Goal: Check status: Check status

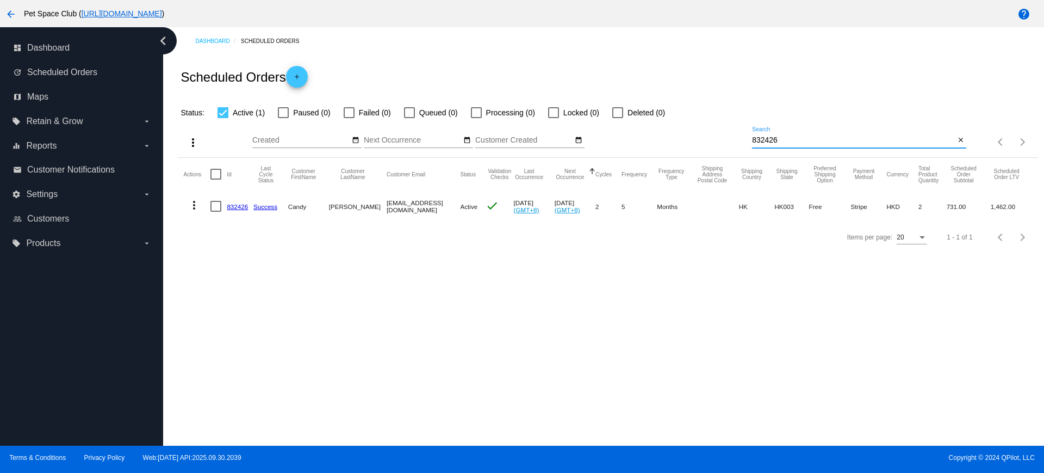
drag, startPoint x: 797, startPoint y: 140, endPoint x: 716, endPoint y: 137, distance: 81.1
click at [716, 137] on div "more_vert Oct Jan Feb Mar Apr 1" at bounding box center [608, 138] width 860 height 39
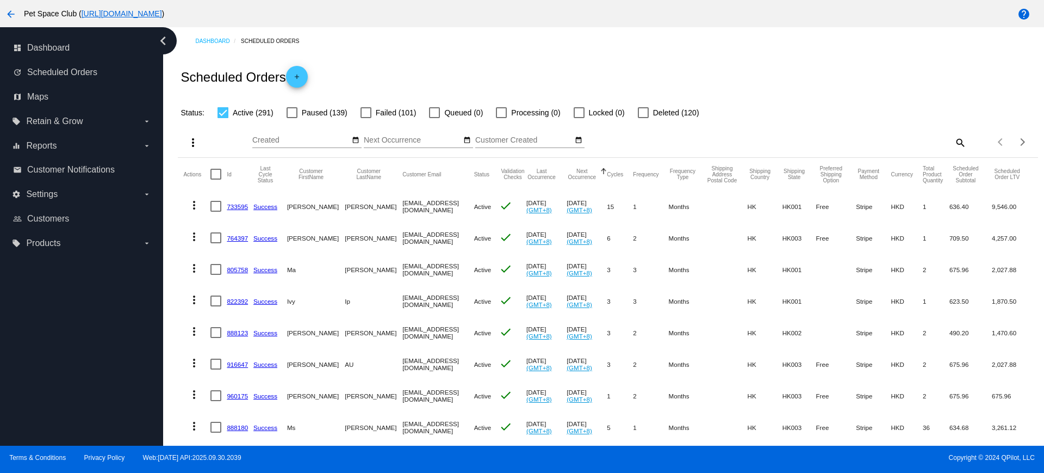
click at [953, 139] on mat-icon "search" at bounding box center [959, 142] width 13 height 17
click at [838, 139] on input "Search" at bounding box center [859, 140] width 214 height 9
paste input "867452"
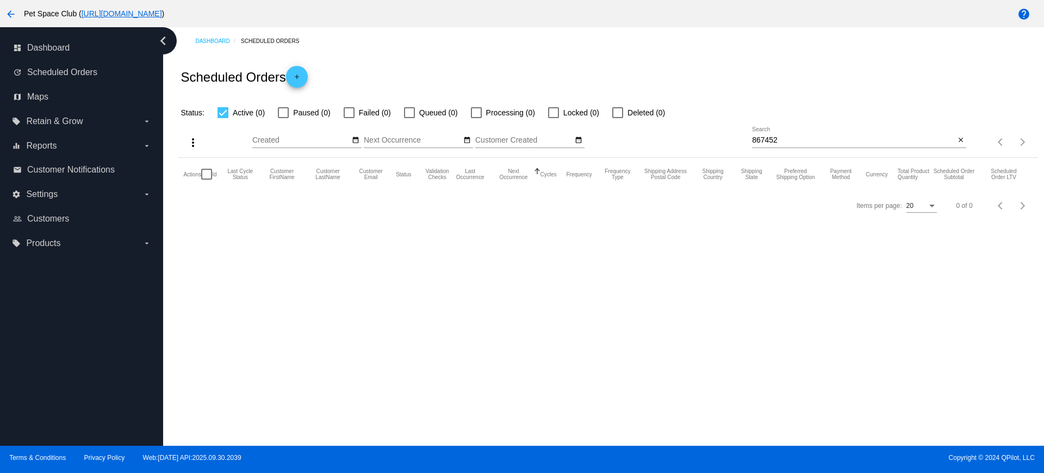
click at [772, 144] on div "867452 Search" at bounding box center [853, 137] width 203 height 21
click at [772, 139] on input "867452" at bounding box center [853, 140] width 203 height 9
type input "867452"
click at [344, 114] on div at bounding box center [349, 112] width 11 height 11
click at [349, 118] on input "Failed (1)" at bounding box center [349, 118] width 1 height 1
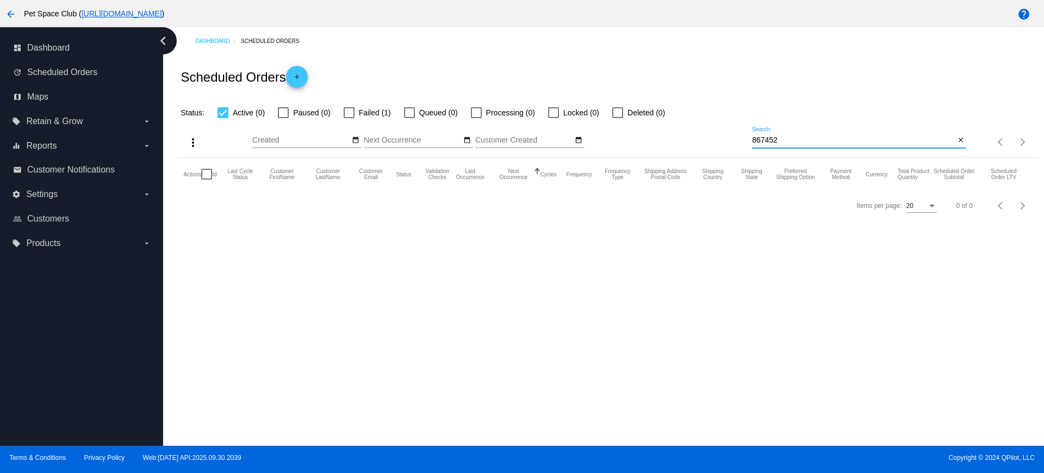
checkbox input "true"
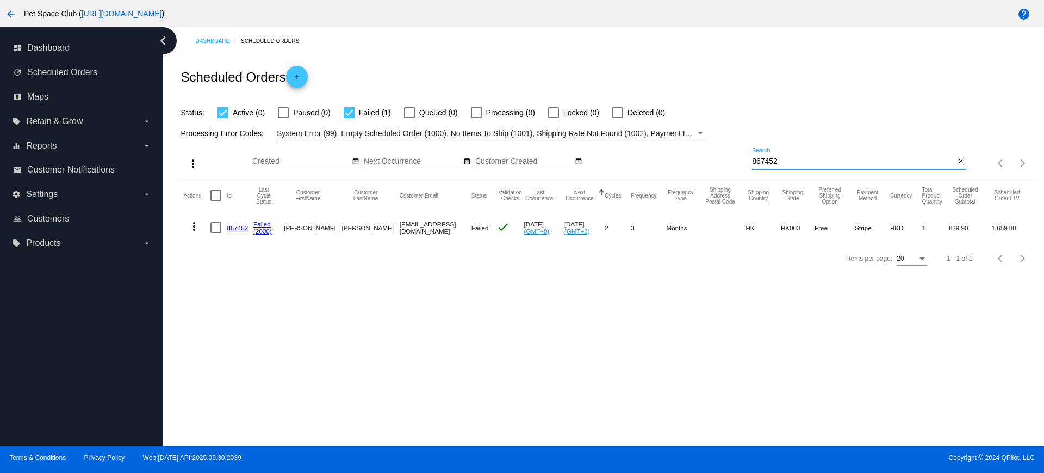
drag, startPoint x: 789, startPoint y: 163, endPoint x: 723, endPoint y: 155, distance: 66.3
click at [723, 155] on div "more_vert Oct Jan Feb Mar Apr 1" at bounding box center [608, 159] width 860 height 39
paste input "jasminechan61@yaboo.com"
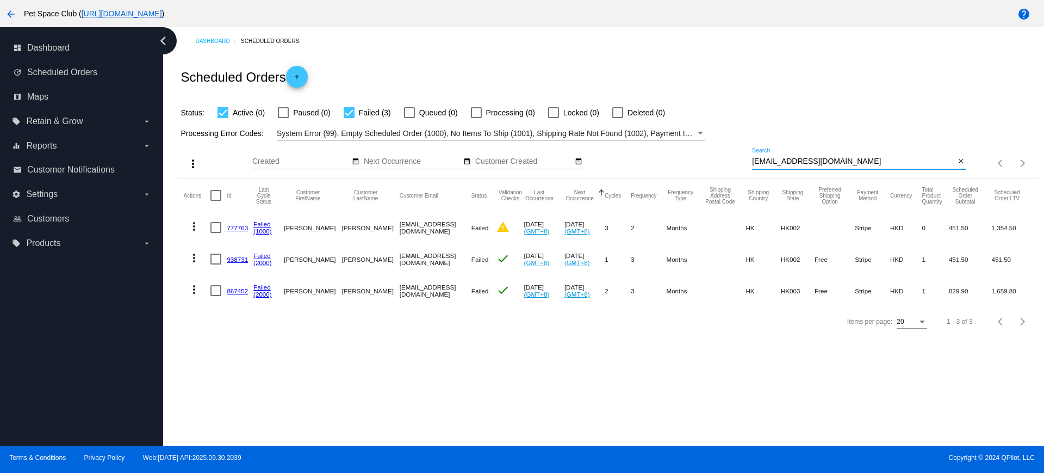
drag, startPoint x: 856, startPoint y: 162, endPoint x: 726, endPoint y: 157, distance: 130.1
click at [726, 157] on div "more_vert Oct Jan Feb Mar Apr 1" at bounding box center [608, 159] width 860 height 39
paste input "945658"
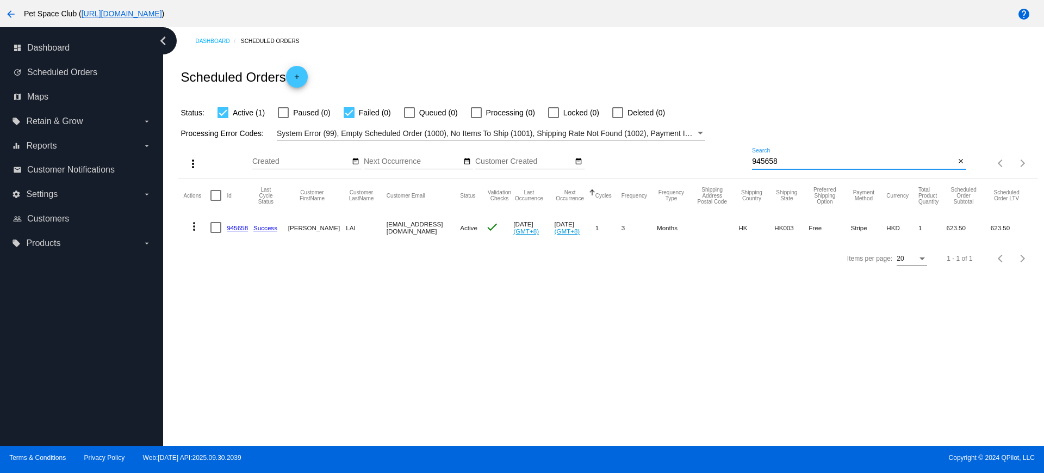
type input "945658"
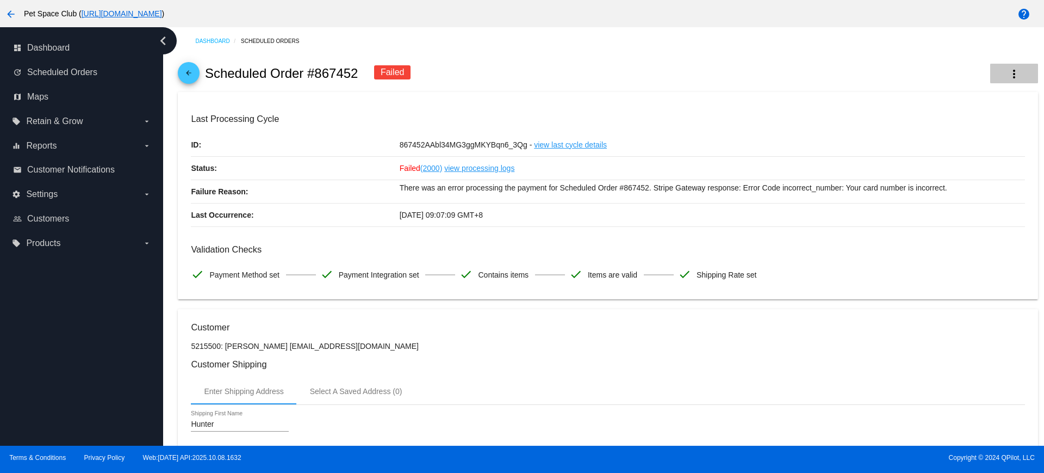
click at [1012, 71] on button "more_vert" at bounding box center [1014, 74] width 48 height 20
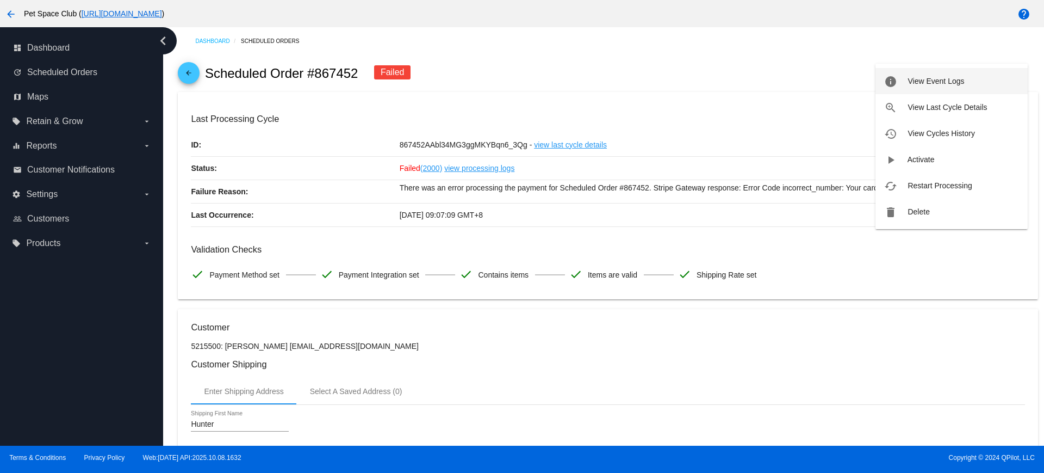
click at [936, 81] on span "View Event Logs" at bounding box center [936, 81] width 57 height 9
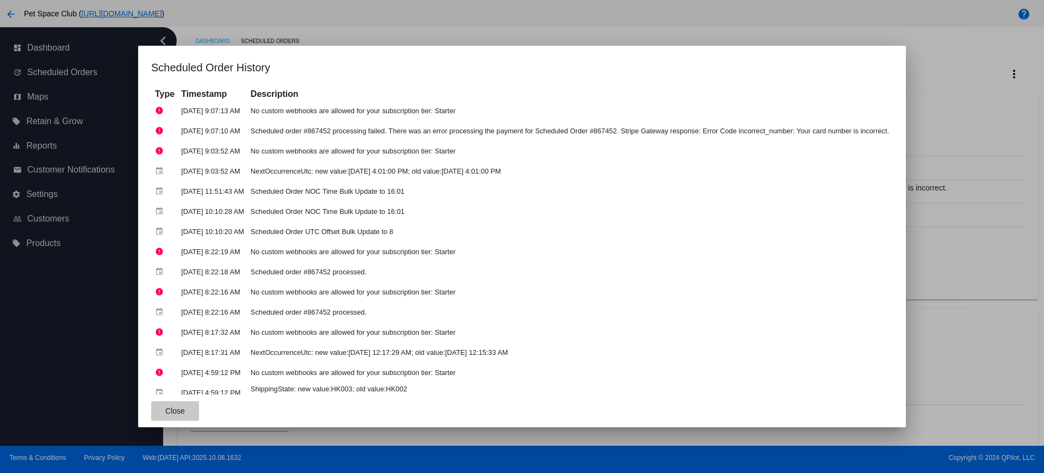
click at [165, 408] on span "Close" at bounding box center [175, 410] width 20 height 9
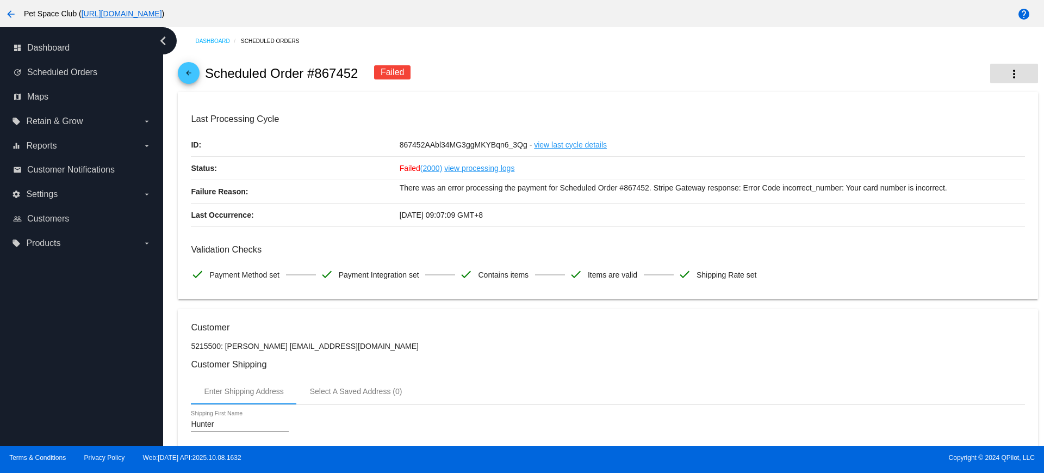
click at [1008, 68] on mat-icon "more_vert" at bounding box center [1014, 73] width 13 height 13
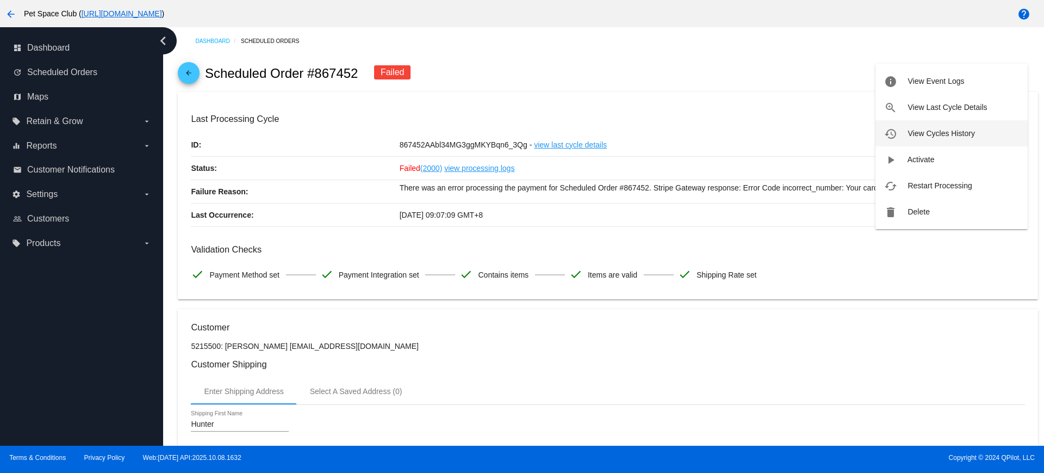
click at [925, 129] on span "View Cycles History" at bounding box center [941, 133] width 67 height 9
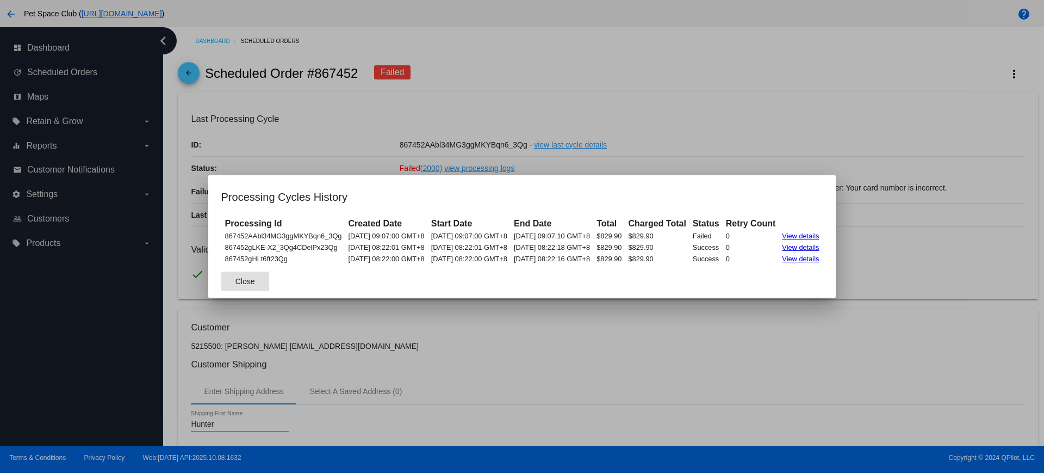
click at [239, 284] on button "Close" at bounding box center [245, 281] width 48 height 20
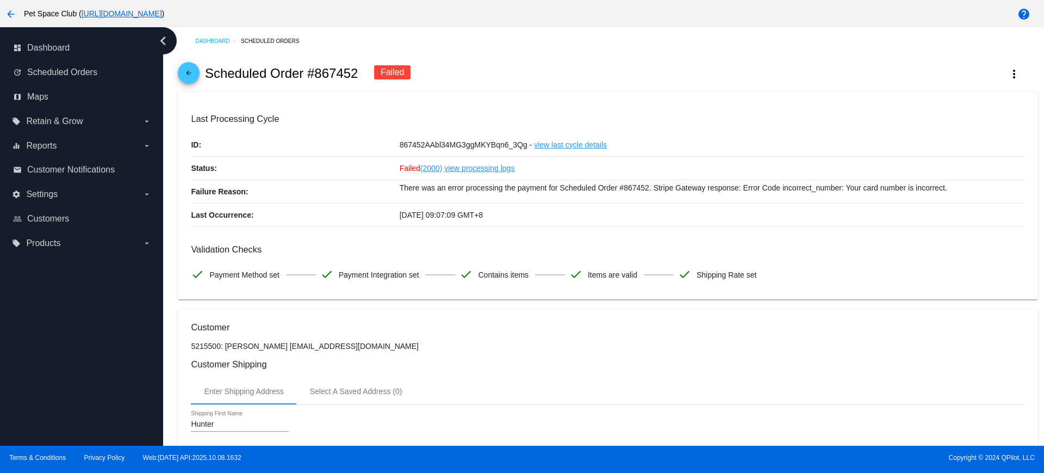
drag, startPoint x: 362, startPoint y: 71, endPoint x: 305, endPoint y: 75, distance: 57.8
click at [305, 75] on div "arrow_back Scheduled Order #867452 Failed more_vert" at bounding box center [608, 73] width 860 height 37
copy h2 "#867452"
click at [603, 101] on mat-card "Last Processing Cycle ID: 867452AAbl34MG3ggMKYBqn6_3Qg - view last cycle detail…" at bounding box center [608, 196] width 860 height 208
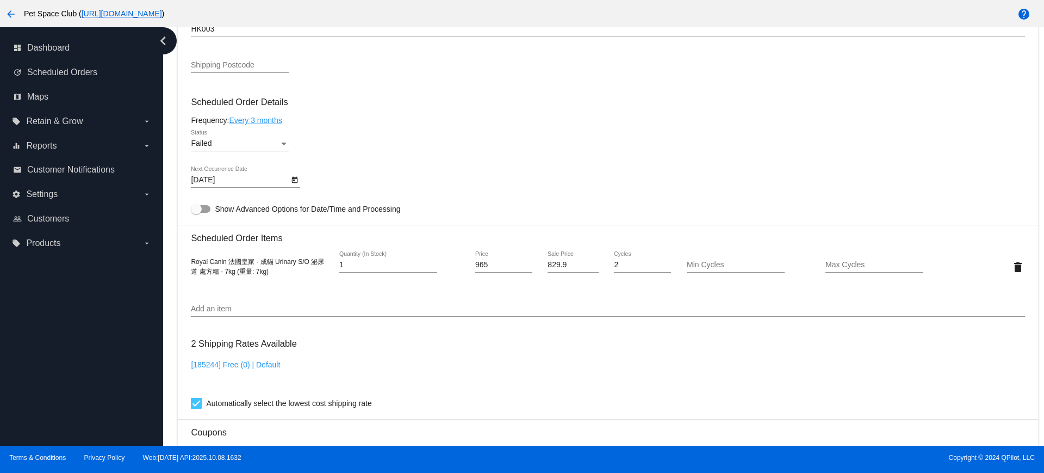
scroll to position [544, 0]
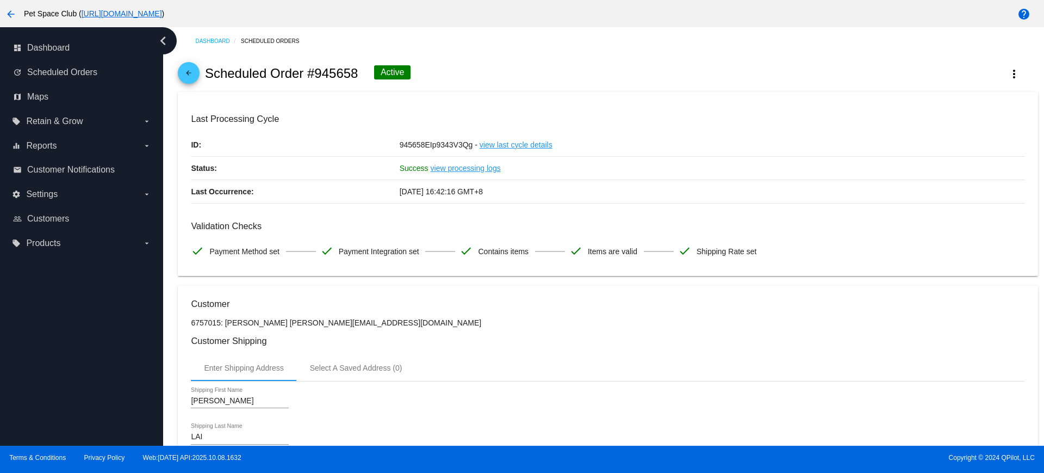
drag, startPoint x: 357, startPoint y: 71, endPoint x: 308, endPoint y: 74, distance: 49.0
click at [308, 74] on h2 "Scheduled Order #945658" at bounding box center [281, 73] width 153 height 15
copy h2 "#945658"
click at [170, 128] on div "Dashboard Scheduled Orders arrow_back Scheduled Order #945658 Active more_vert …" at bounding box center [603, 236] width 881 height 418
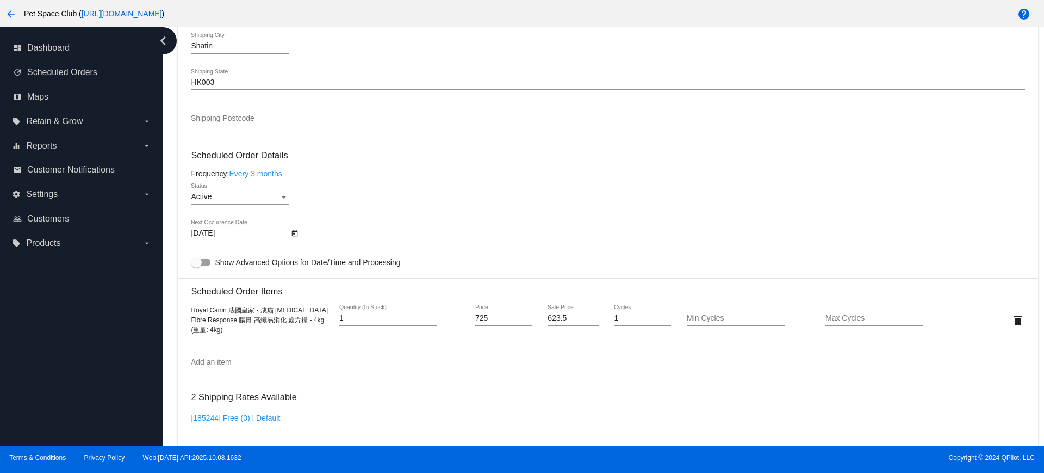
scroll to position [544, 0]
